Goal: Find contact information: Find contact information

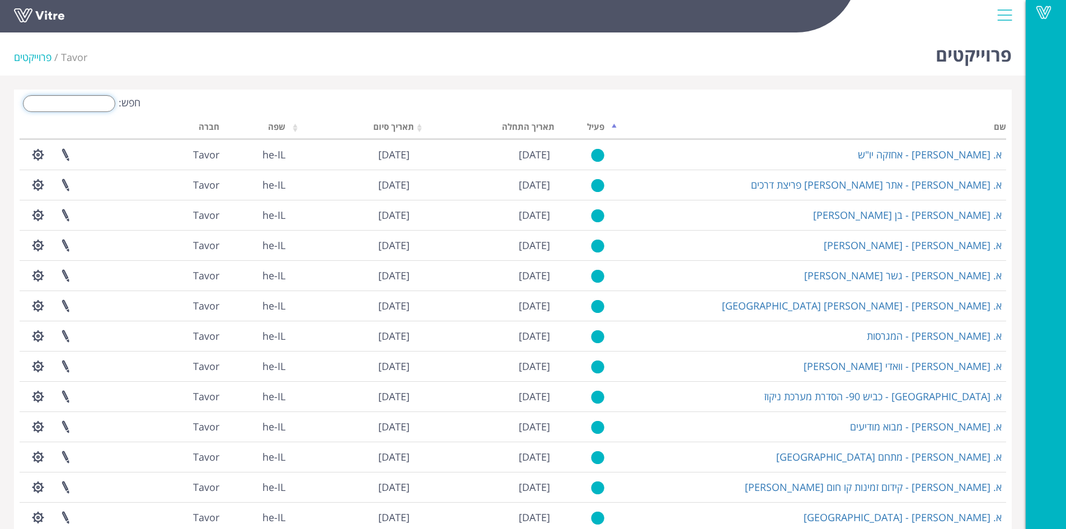
click at [104, 101] on input "חפש:" at bounding box center [69, 103] width 92 height 17
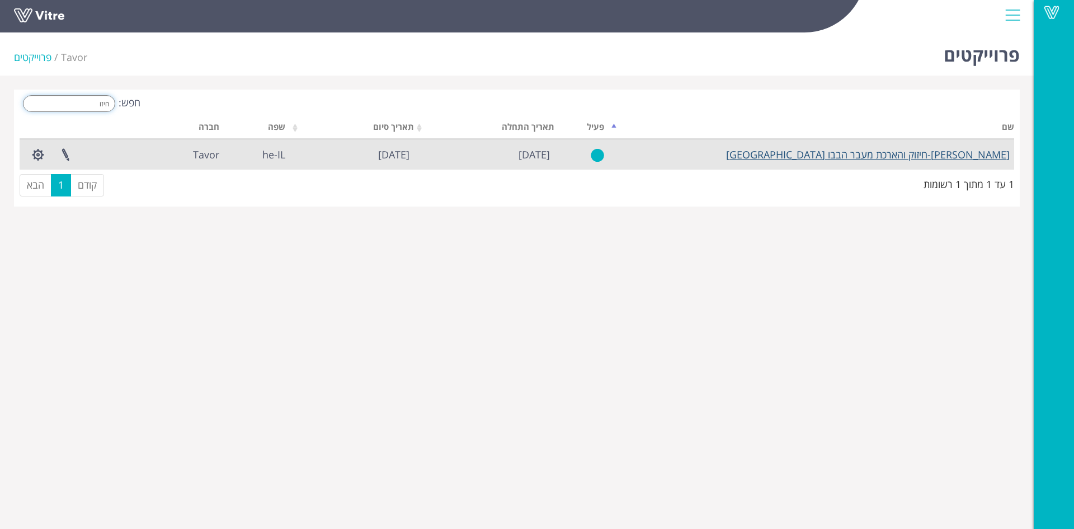
type input "חיזו"
click at [919, 150] on link "[PERSON_NAME]-חיזוק והארכת מעבר הבבו [GEOGRAPHIC_DATA]" at bounding box center [868, 154] width 284 height 13
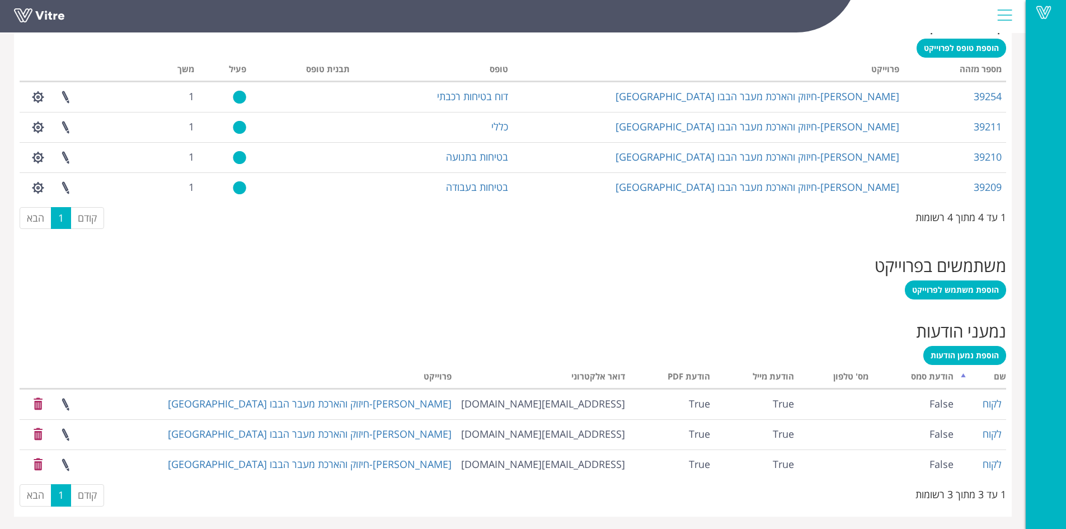
scroll to position [485, 0]
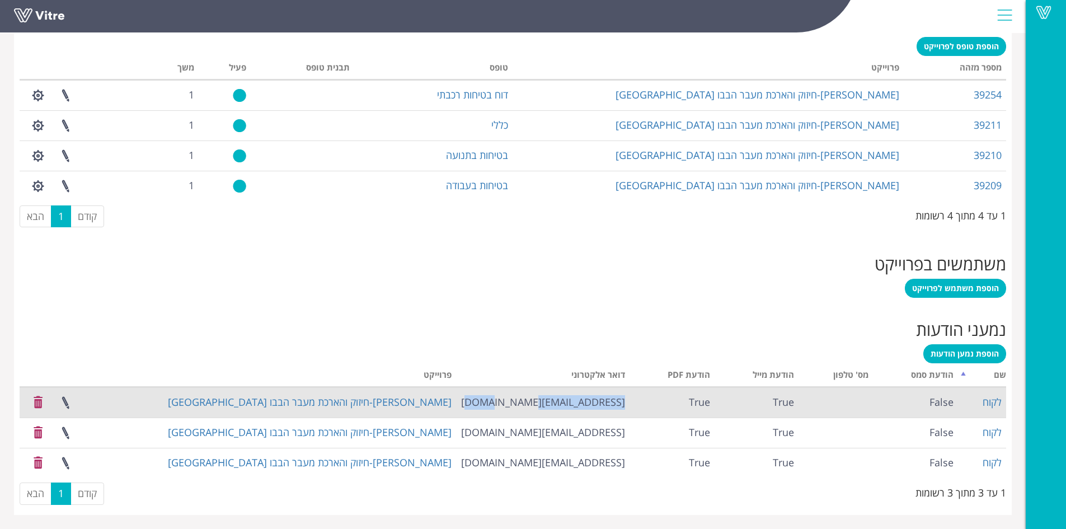
drag, startPoint x: 530, startPoint y: 399, endPoint x: 629, endPoint y: 400, distance: 98.5
click at [629, 400] on td "[EMAIL_ADDRESS][DOMAIN_NAME]" at bounding box center [542, 402] width 173 height 30
copy td "doron.k@olenik.co.il"
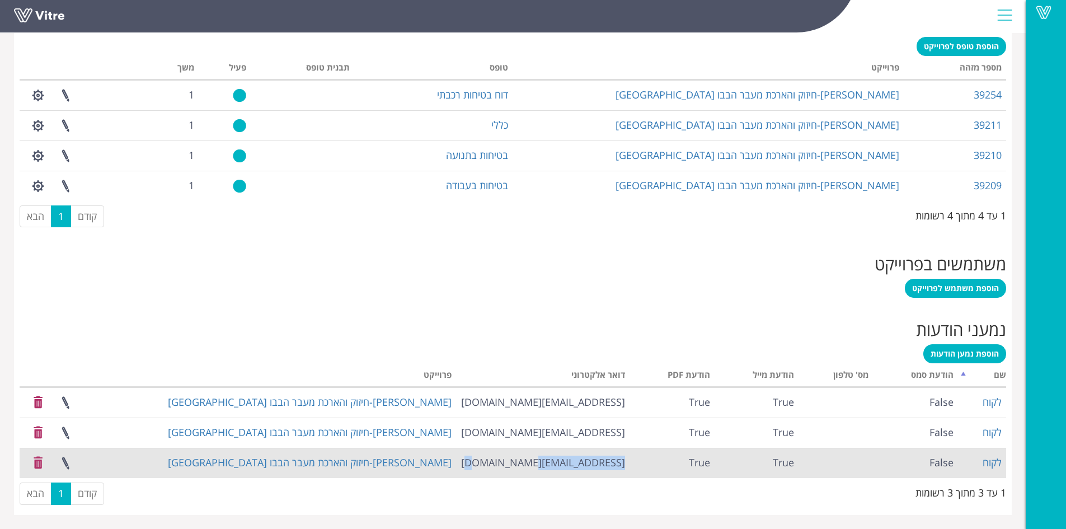
drag, startPoint x: 547, startPoint y: 463, endPoint x: 626, endPoint y: 467, distance: 78.4
click at [626, 467] on td "Asil@olenik.co.il" at bounding box center [542, 463] width 173 height 30
copy td "Asil@olenik.co.il"
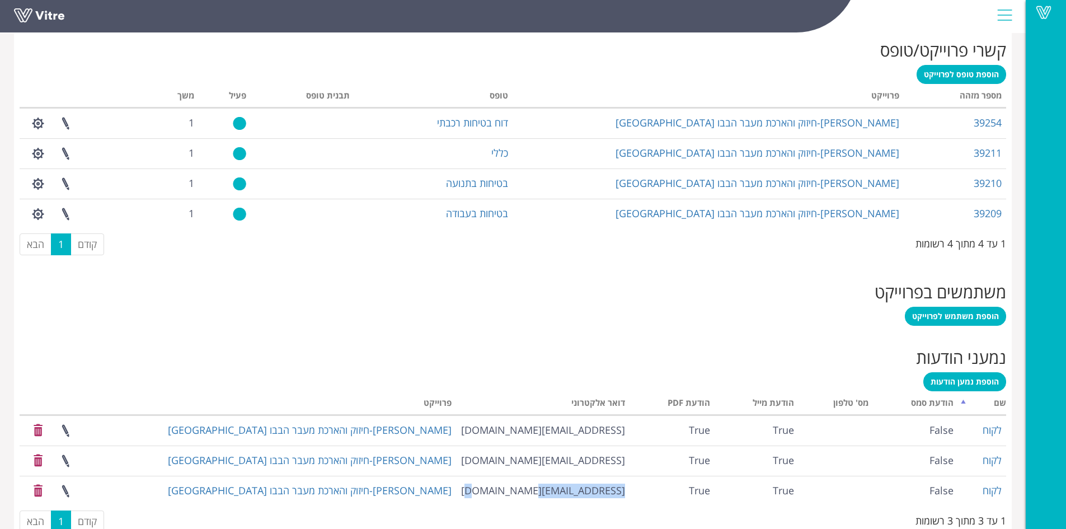
scroll to position [443, 0]
